Goal: Task Accomplishment & Management: Manage account settings

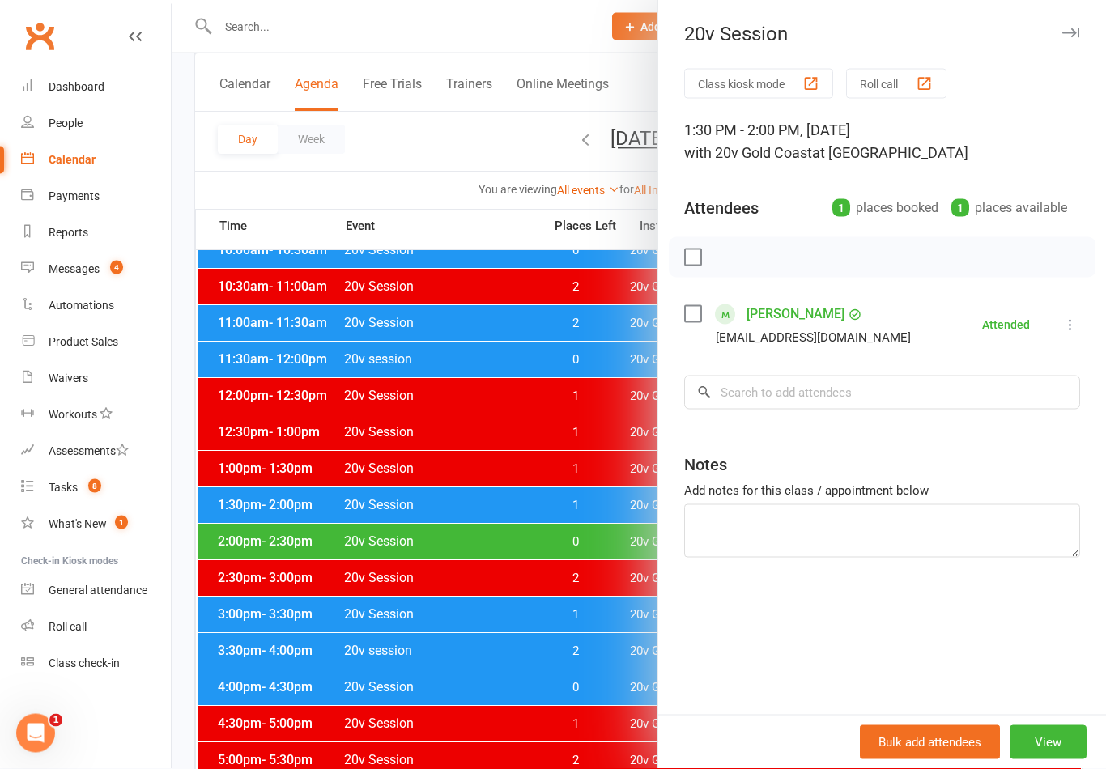
scroll to position [400, 0]
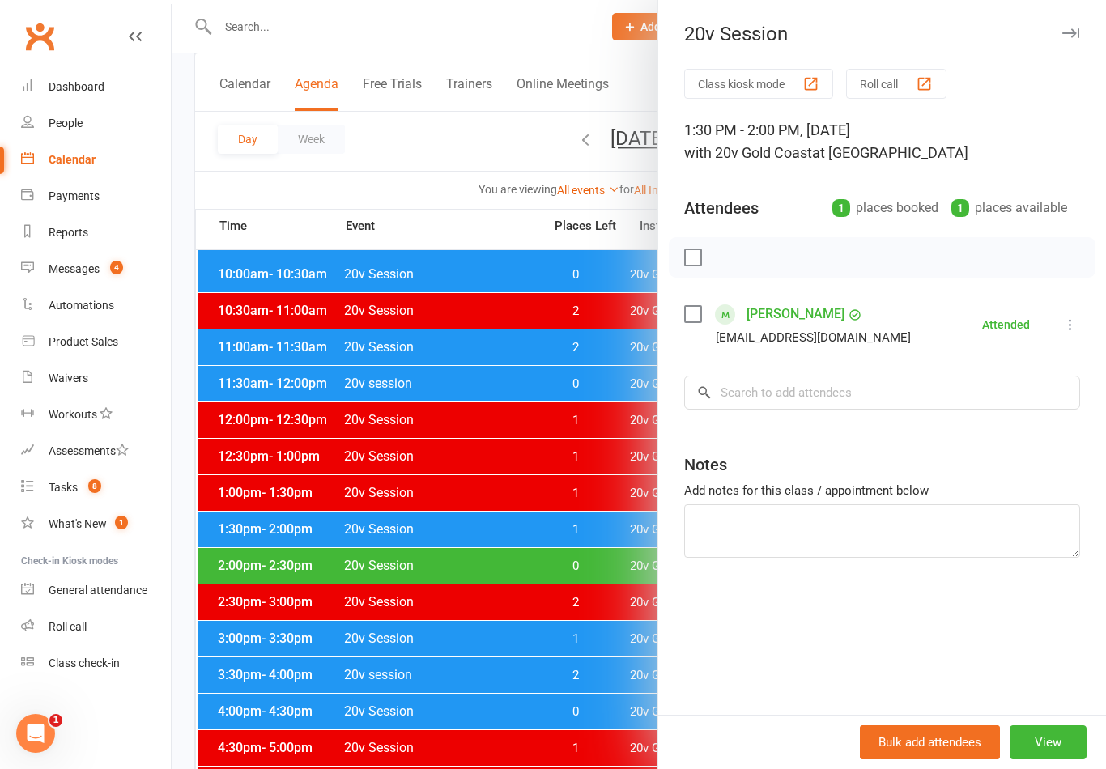
click at [579, 621] on div at bounding box center [639, 384] width 934 height 769
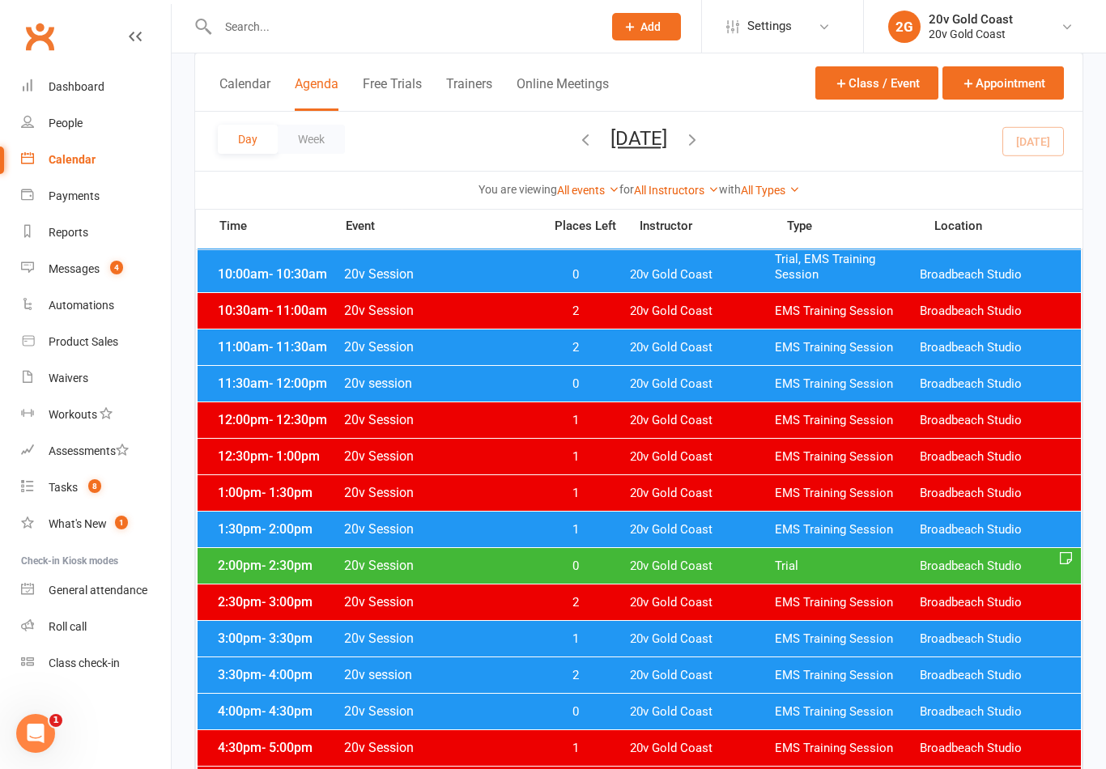
click at [620, 566] on div "2:00pm - 2:30pm 20v Session 0 20v Gold Coast Trial Broadbeach Studio" at bounding box center [639, 566] width 883 height 36
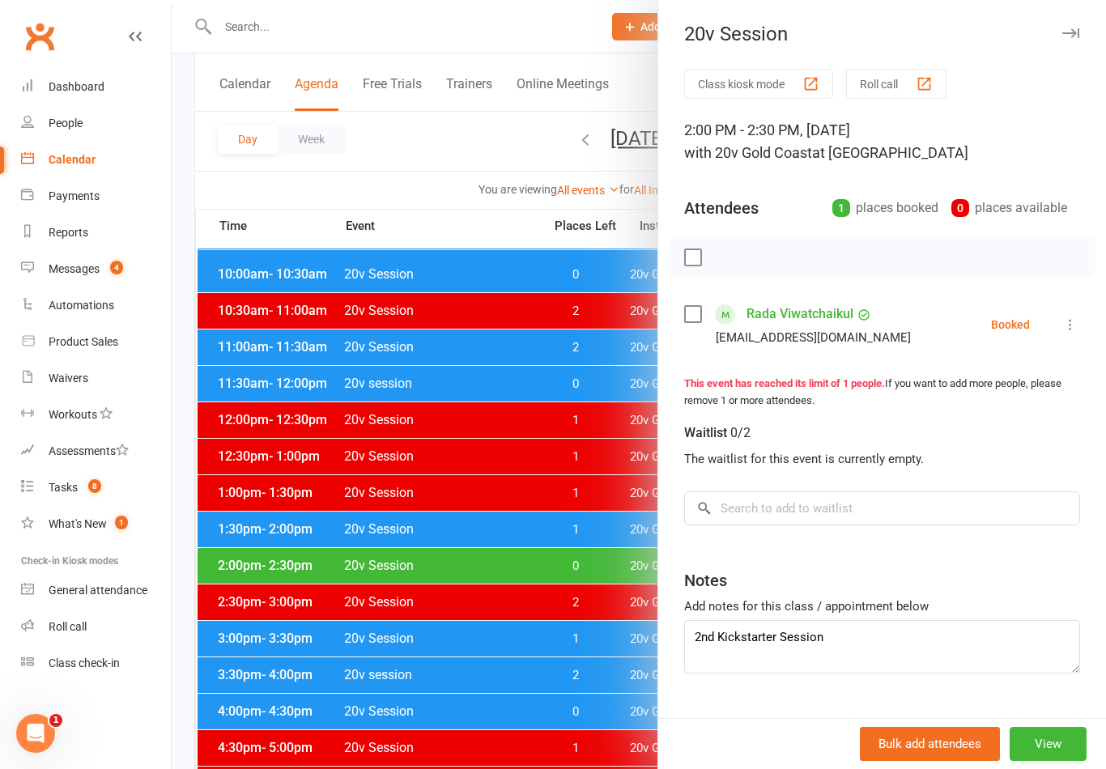
click at [814, 316] on link "Rada Viwatchaikul" at bounding box center [799, 314] width 107 height 26
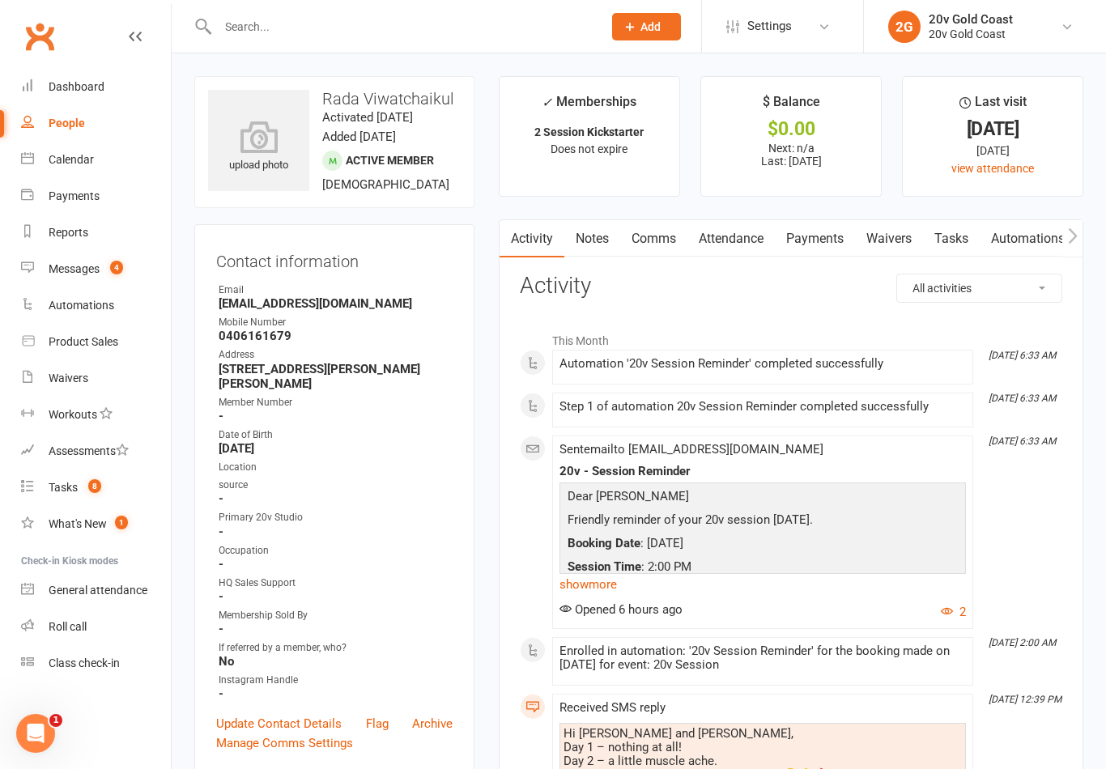
click at [73, 299] on div "Automations" at bounding box center [82, 305] width 66 height 13
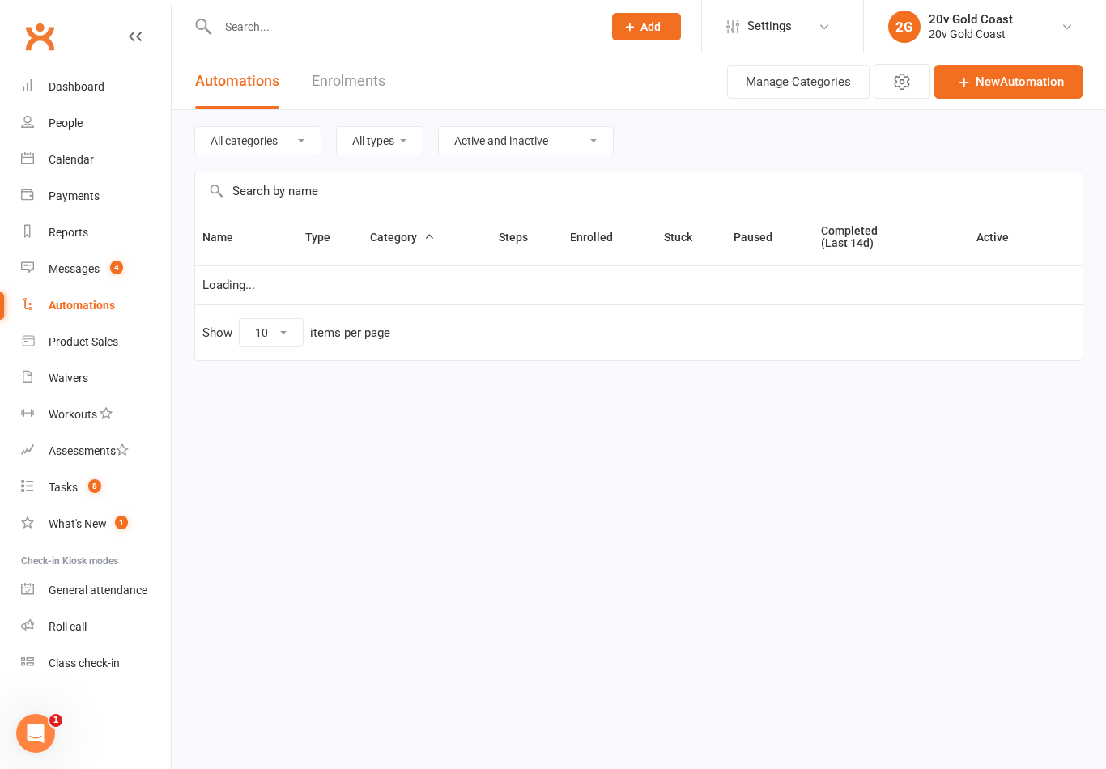
select select "100"
click at [81, 270] on div "Messages" at bounding box center [74, 268] width 51 height 13
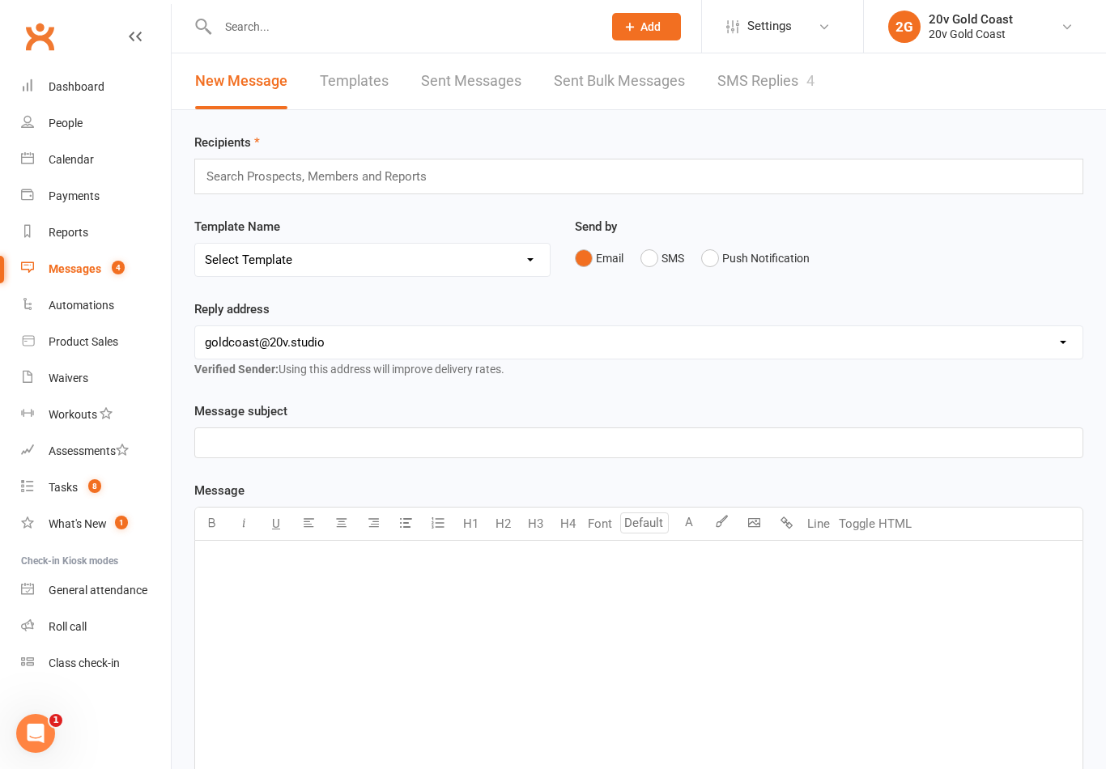
click at [748, 76] on link "SMS Replies 4" at bounding box center [765, 81] width 97 height 56
